Goal: Task Accomplishment & Management: Manage account settings

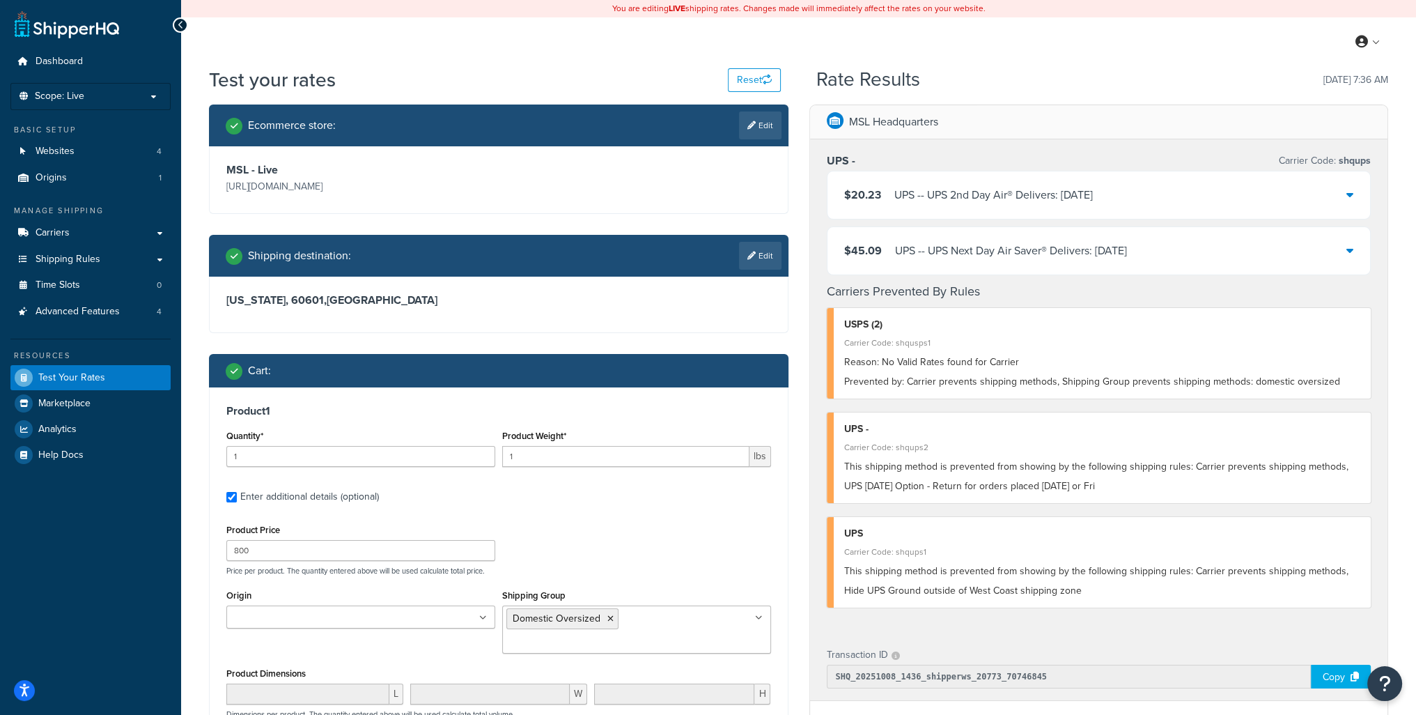
click at [66, 34] on link at bounding box center [67, 24] width 104 height 28
click at [57, 254] on span "Shipping Rules" at bounding box center [68, 260] width 65 height 12
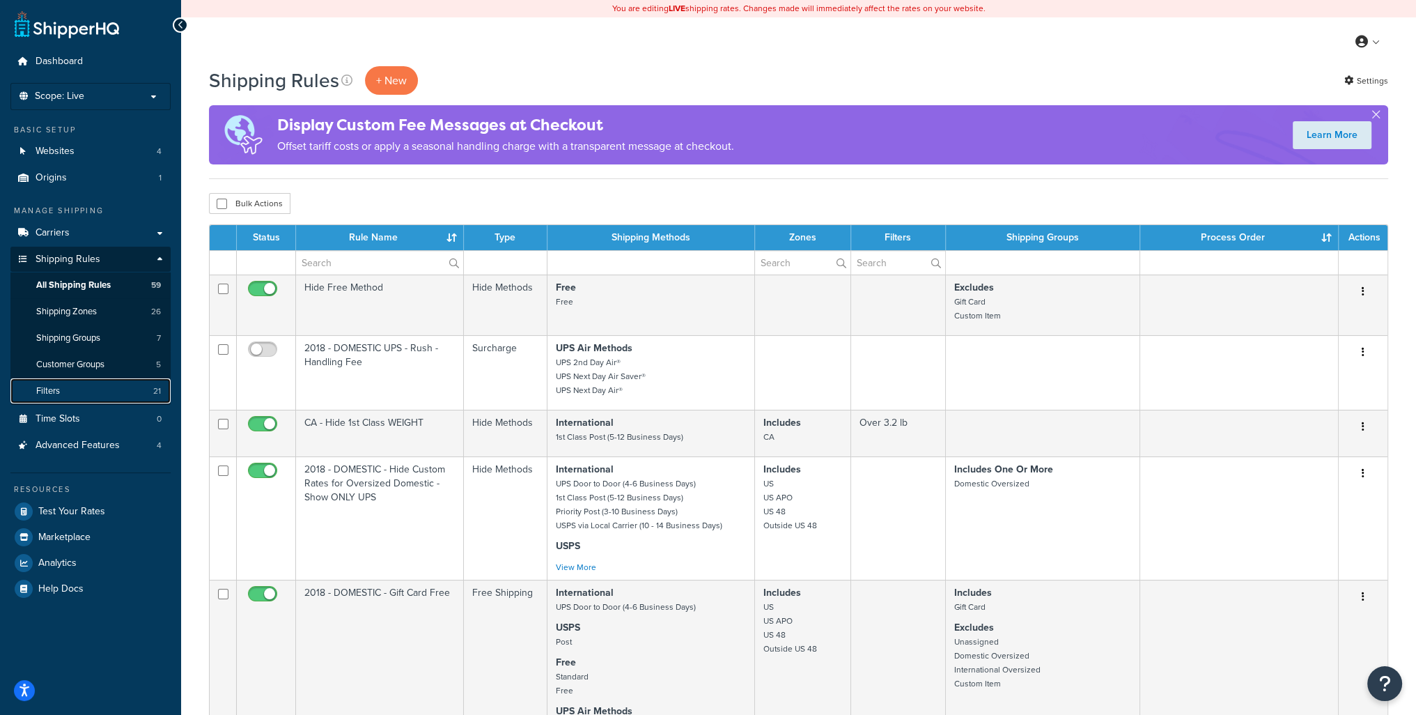
click at [86, 385] on link "Filters 21" at bounding box center [90, 391] width 160 height 26
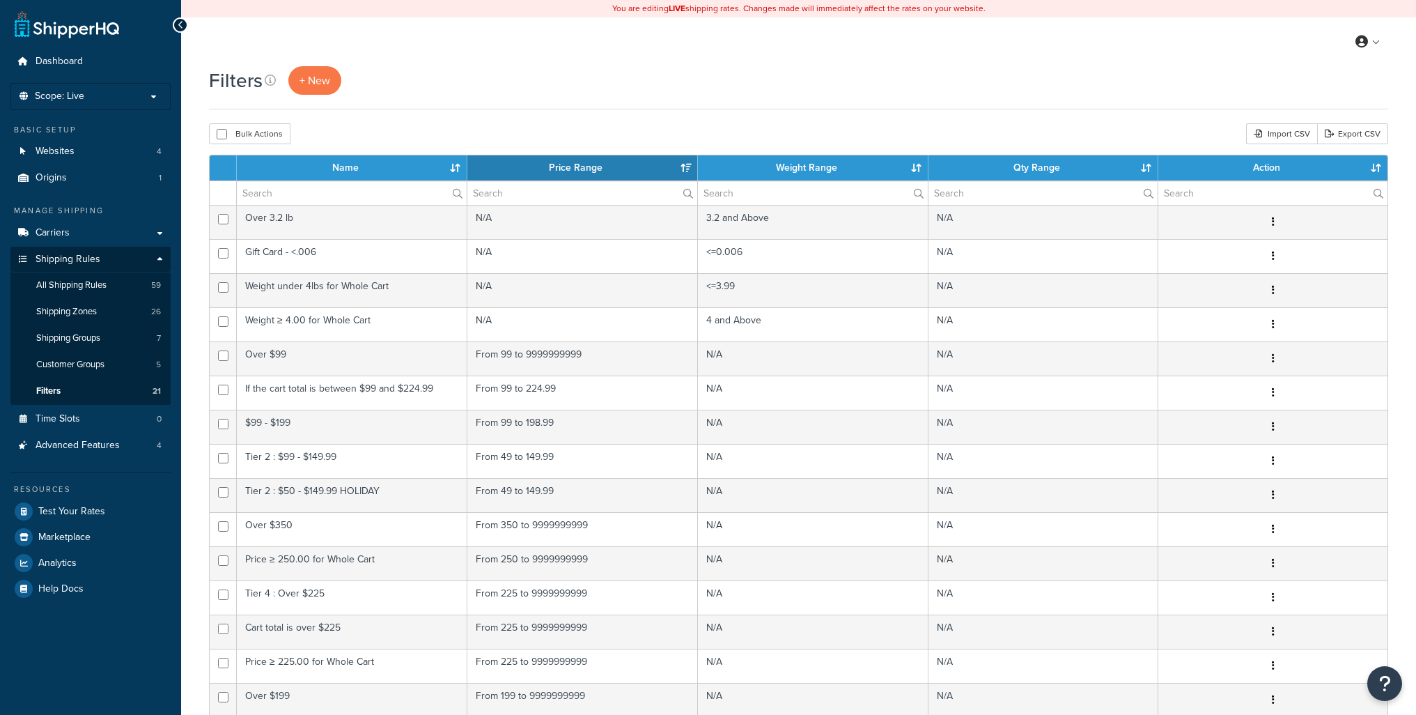
select select "15"
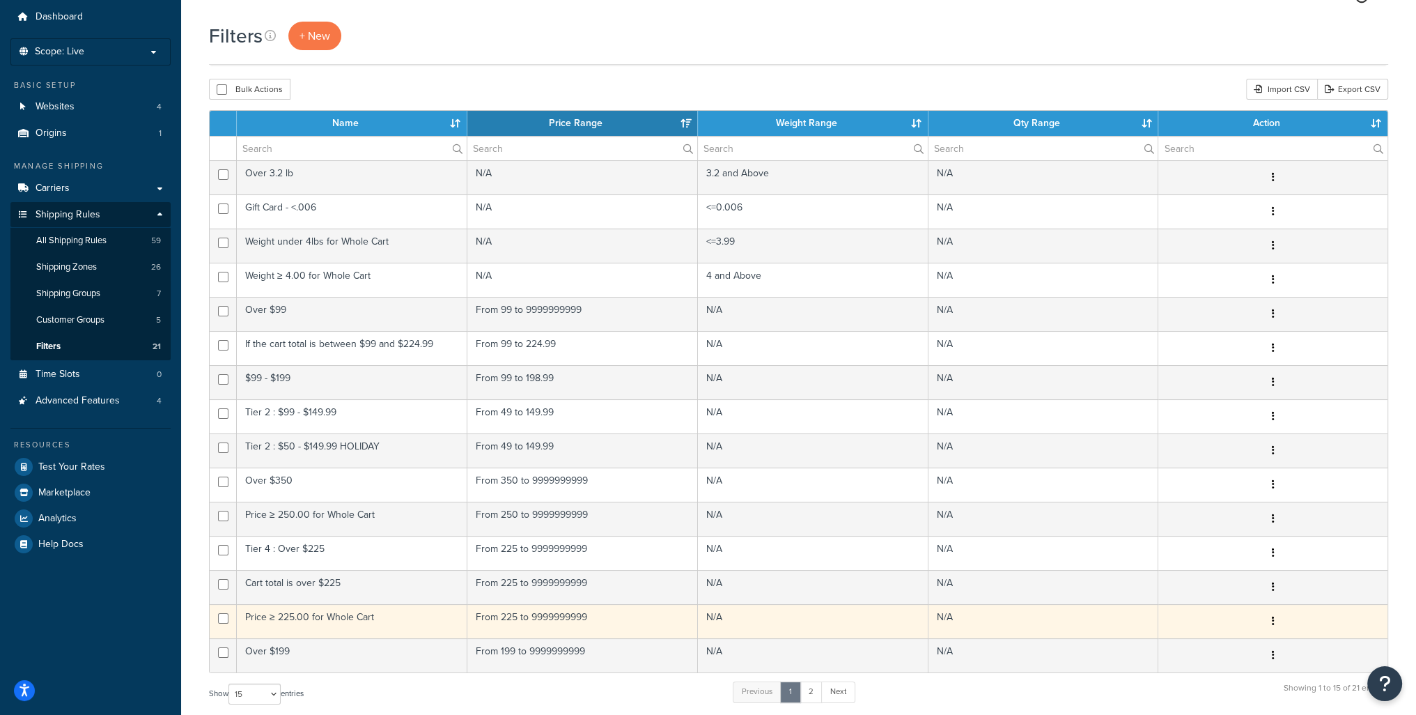
scroll to position [70, 0]
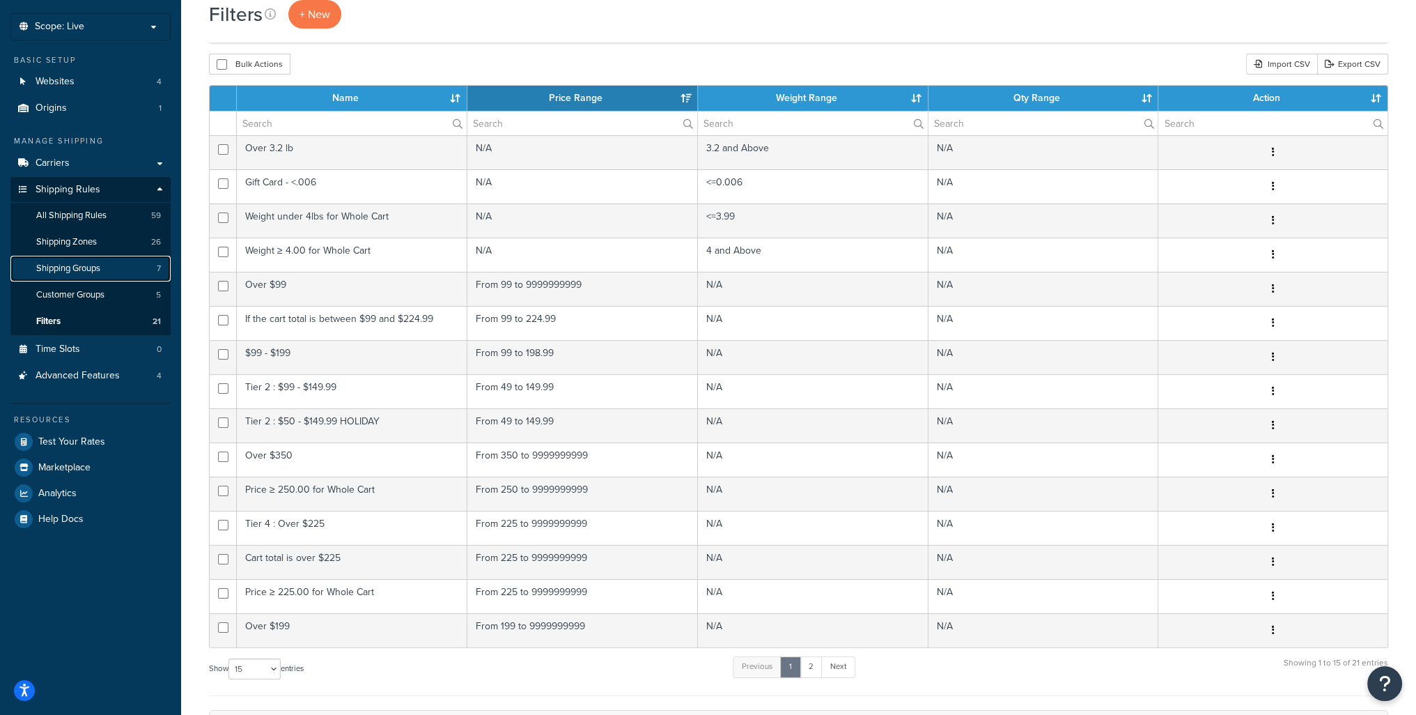
click at [88, 267] on span "Shipping Groups" at bounding box center [68, 269] width 64 height 12
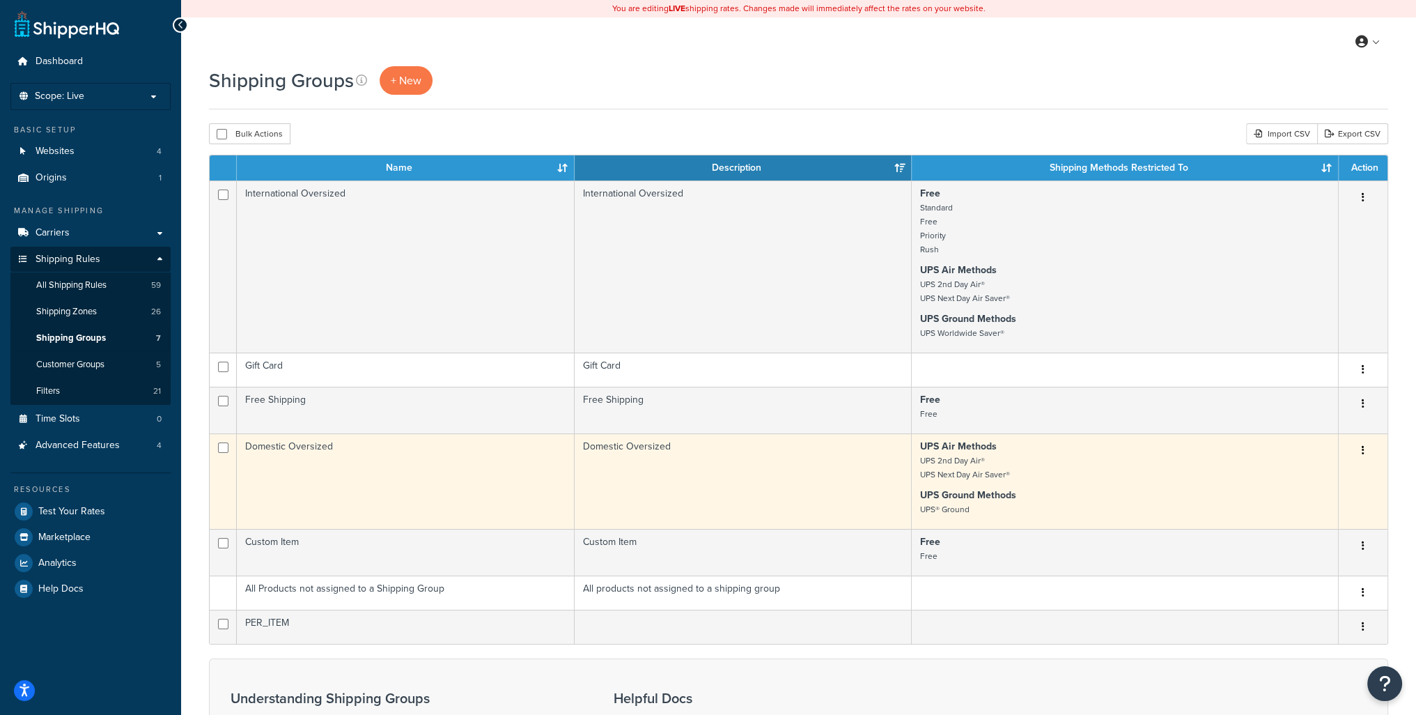
click at [1365, 451] on button "button" at bounding box center [1363, 451] width 20 height 22
click at [1301, 482] on link "Edit" at bounding box center [1307, 479] width 110 height 29
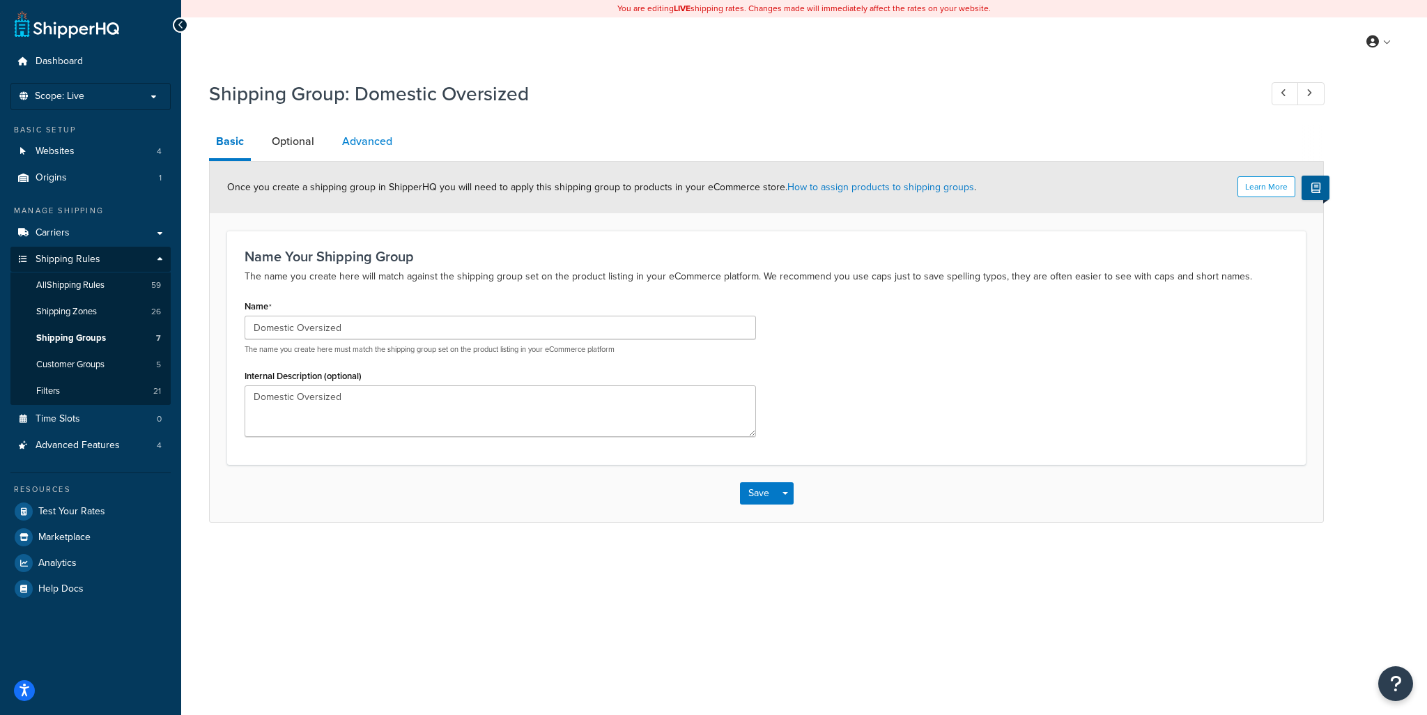
click at [354, 143] on link "Advanced" at bounding box center [367, 141] width 64 height 33
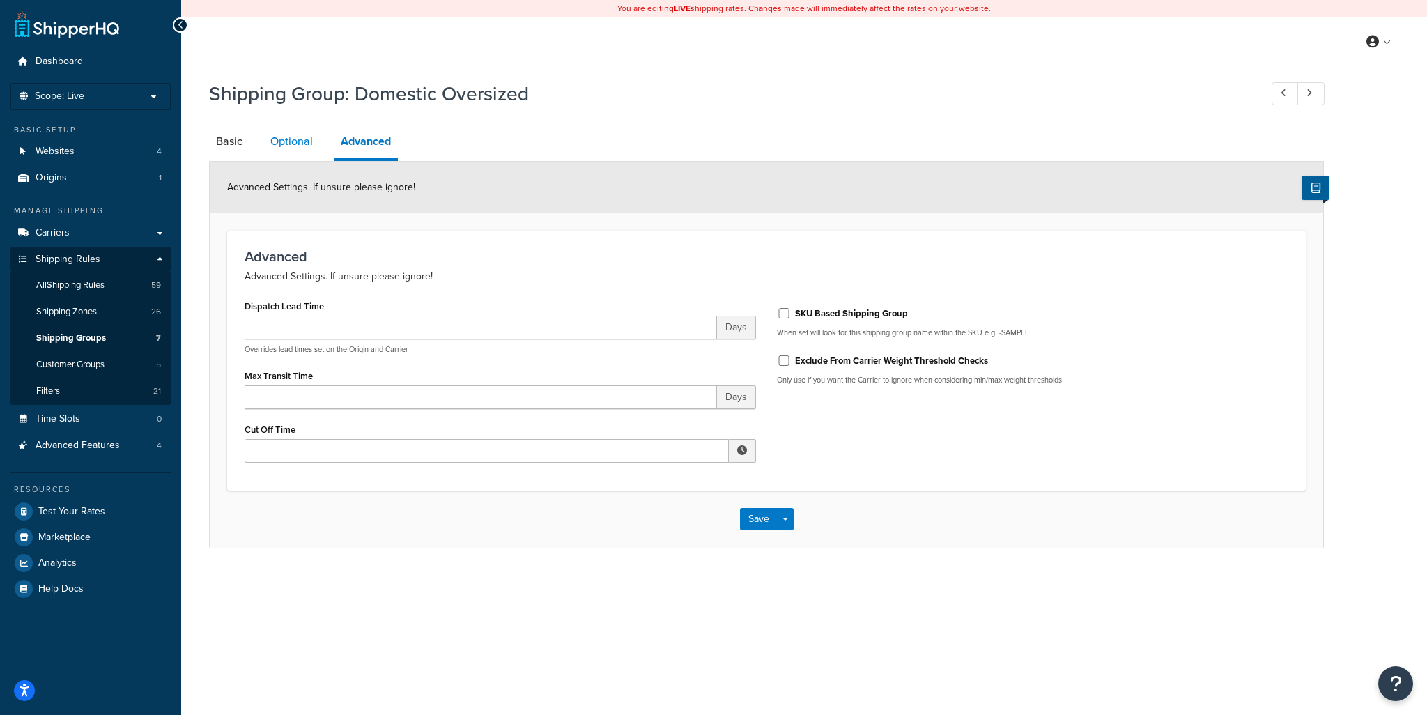
click at [279, 146] on link "Optional" at bounding box center [291, 141] width 56 height 33
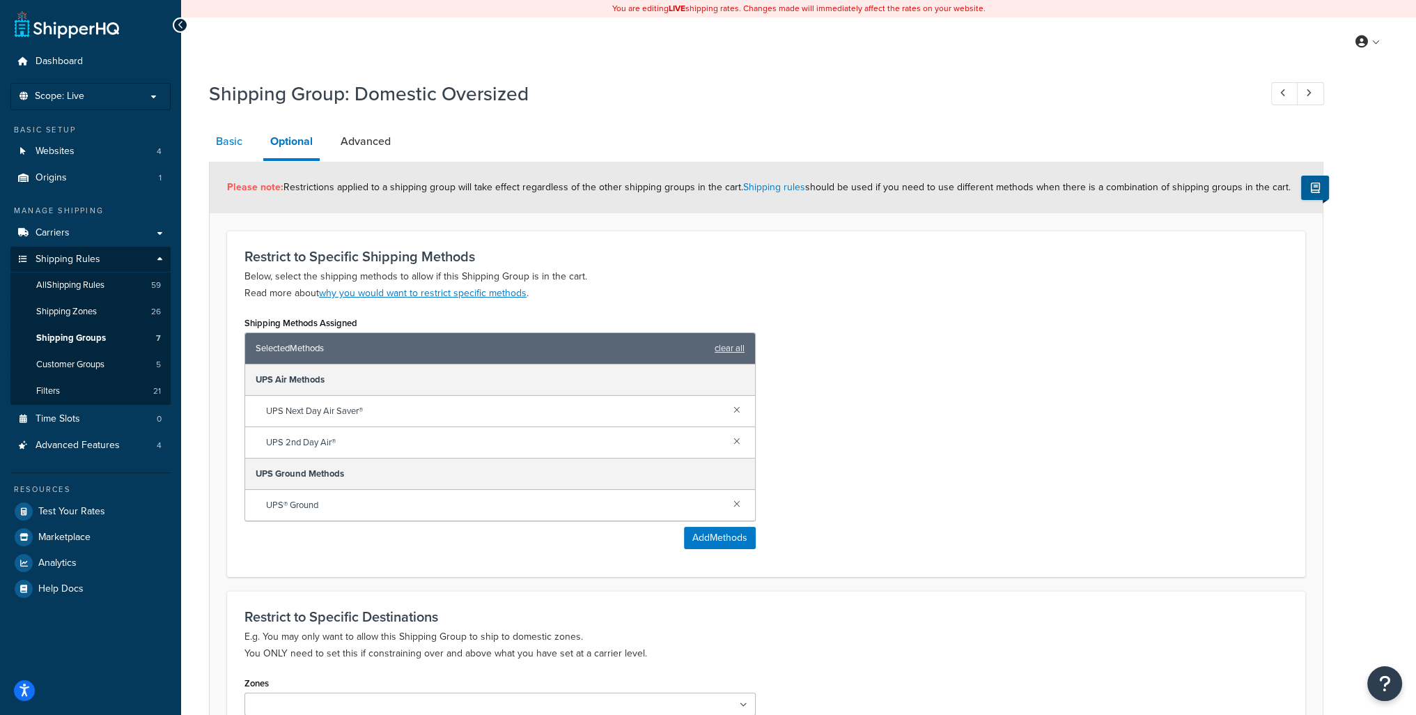
click at [213, 146] on link "Basic" at bounding box center [229, 141] width 40 height 33
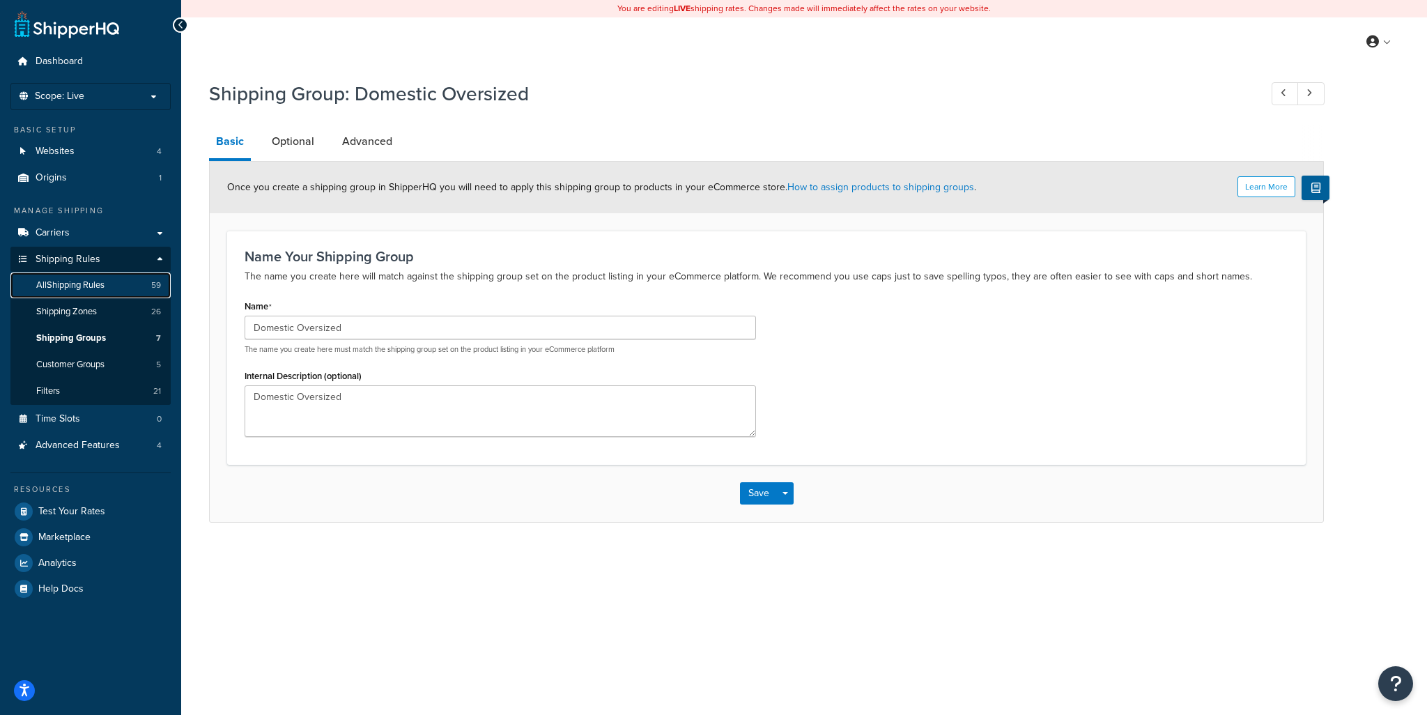
click at [98, 286] on span "All Shipping Rules" at bounding box center [70, 285] width 68 height 12
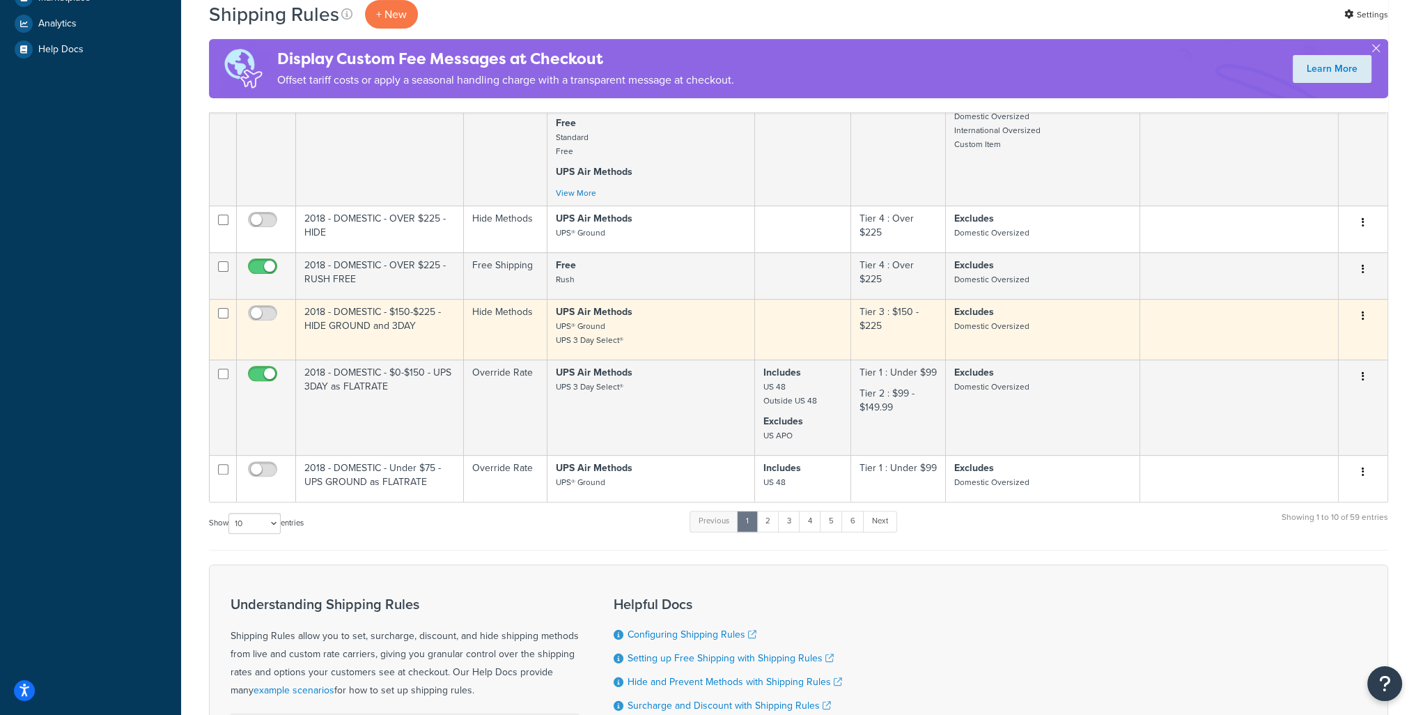
scroll to position [627, 0]
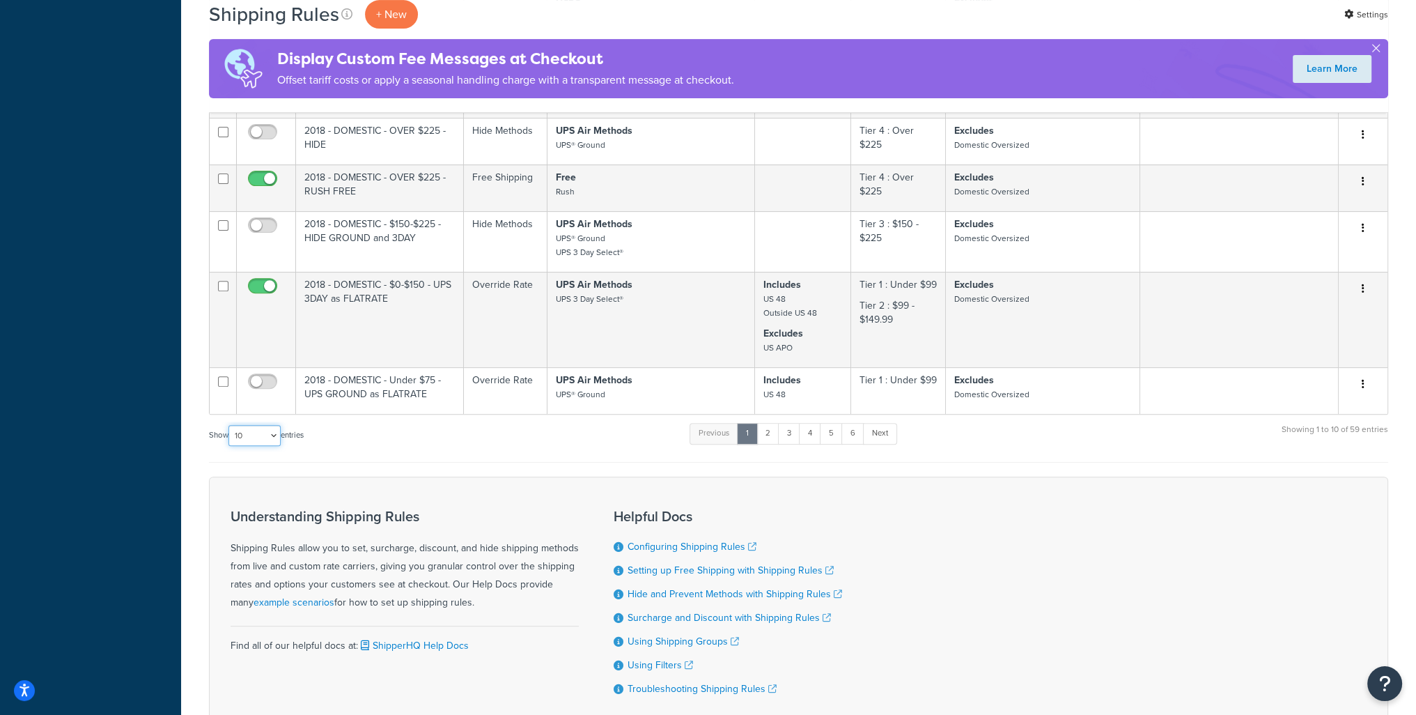
click at [274, 444] on select "10 15 25 50 100 1000" at bounding box center [254, 435] width 52 height 21
select select "1000"
click at [230, 431] on select "10 15 25 50 100 1000" at bounding box center [254, 435] width 52 height 21
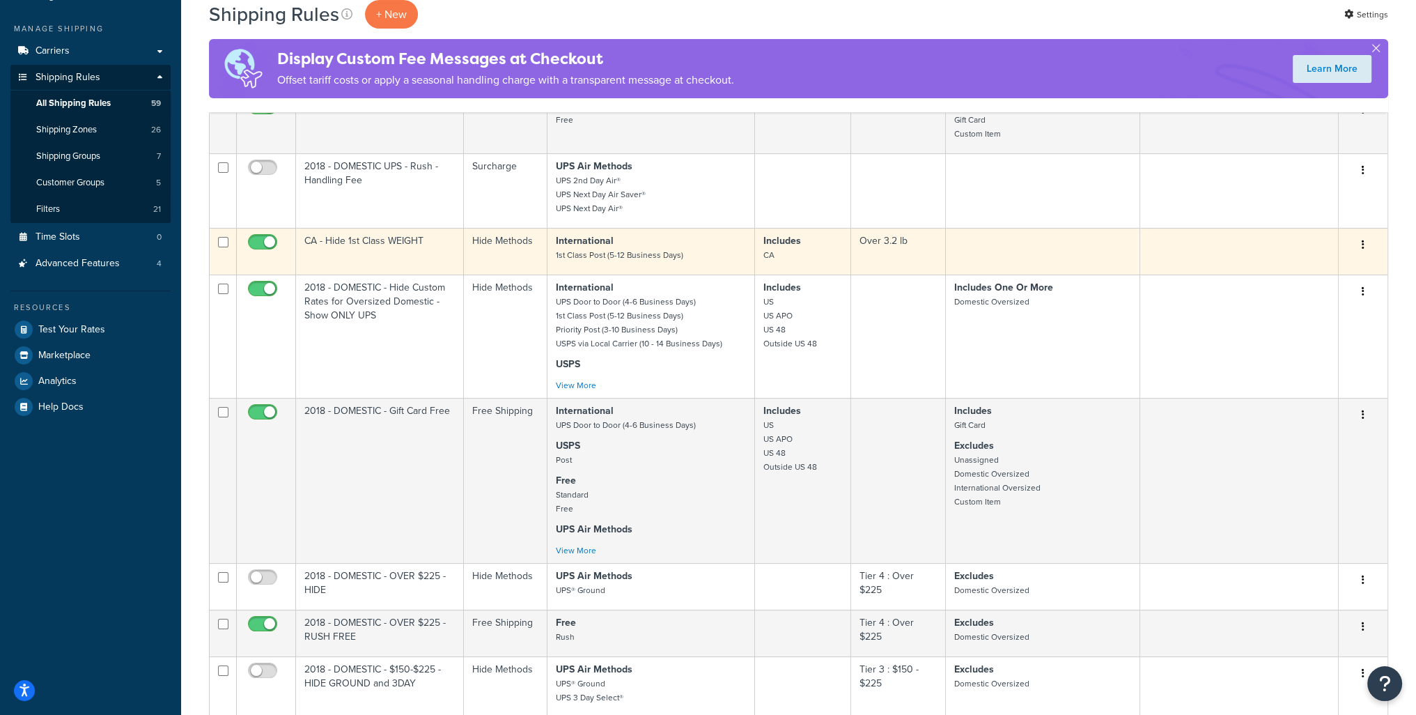
scroll to position [209, 0]
